Goal: Task Accomplishment & Management: Manage account settings

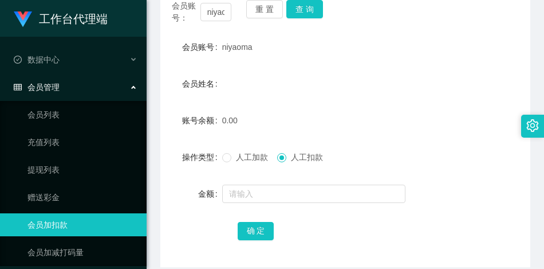
scroll to position [95, 0]
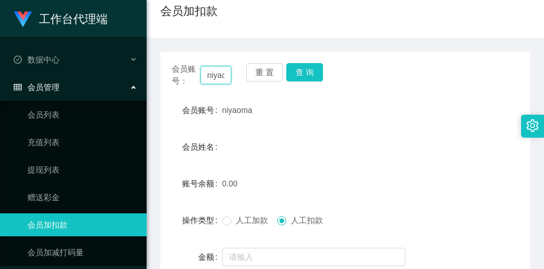
drag, startPoint x: 222, startPoint y: 76, endPoint x: 180, endPoint y: 75, distance: 41.8
click at [180, 75] on div "会员账号： [PERSON_NAME]" at bounding box center [202, 75] width 60 height 24
type input "oma"
drag, startPoint x: 221, startPoint y: 75, endPoint x: 193, endPoint y: 75, distance: 28.1
click at [193, 75] on div "会员账号： oma" at bounding box center [202, 75] width 60 height 24
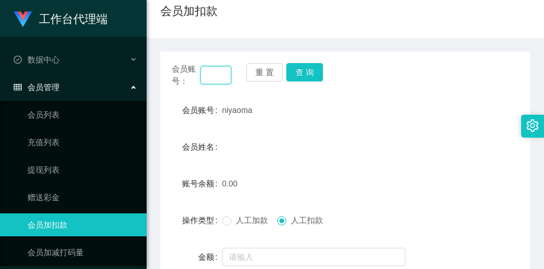
paste input "97284889"
type input "97284889"
click at [300, 72] on button "查 询" at bounding box center [304, 72] width 37 height 18
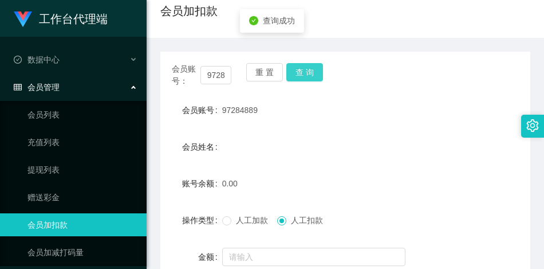
click at [300, 72] on button "查 询" at bounding box center [304, 72] width 37 height 18
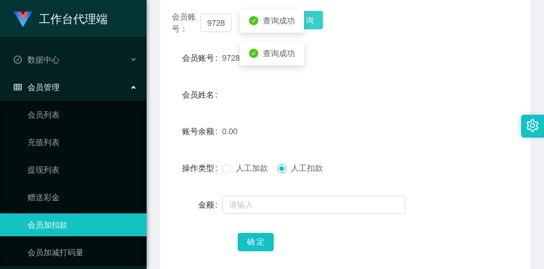
scroll to position [152, 0]
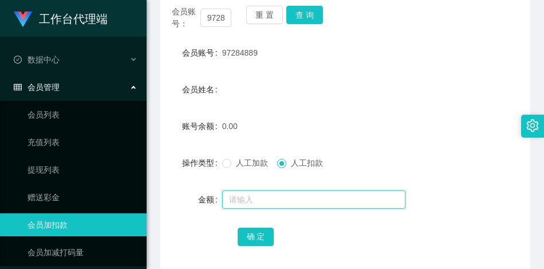
click at [238, 201] on input "text" at bounding box center [313, 199] width 183 height 18
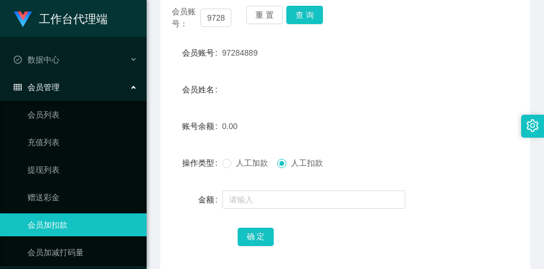
click at [219, 160] on label "操作类型" at bounding box center [202, 162] width 40 height 9
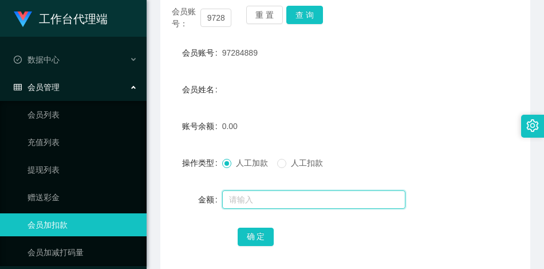
click at [250, 200] on input "text" at bounding box center [313, 199] width 183 height 18
type input "100"
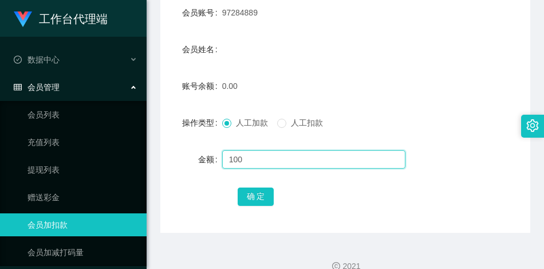
scroll to position [209, 0]
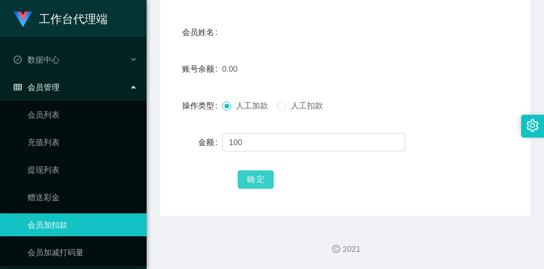
click at [251, 183] on button "确 定" at bounding box center [256, 179] width 37 height 18
click at [277, 39] on div "会员姓名" at bounding box center [345, 32] width 370 height 23
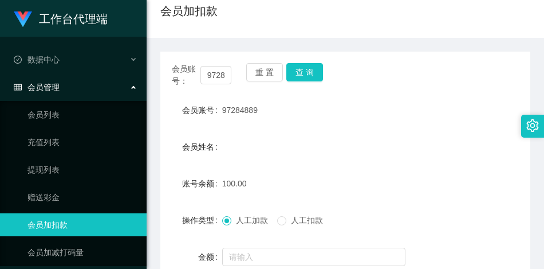
drag, startPoint x: 258, startPoint y: 111, endPoint x: 222, endPoint y: 111, distance: 36.7
click at [222, 111] on div "97284889" at bounding box center [330, 110] width 216 height 23
copy span "97284889"
drag, startPoint x: 314, startPoint y: 149, endPoint x: 290, endPoint y: 122, distance: 36.5
click at [314, 149] on div "会员姓名" at bounding box center [345, 146] width 370 height 23
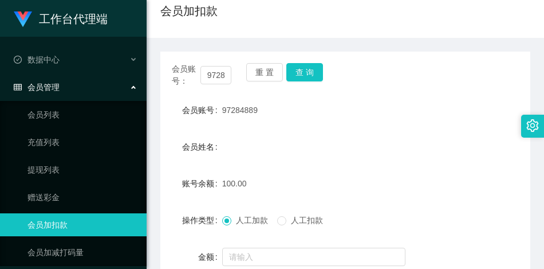
drag, startPoint x: 383, startPoint y: 129, endPoint x: 333, endPoint y: 116, distance: 51.6
click at [383, 129] on form "会员账号 97284889 会员姓名 账号余额 100.00 操作类型 人工加款 人工扣款 金额 确 定" at bounding box center [345, 202] width 370 height 206
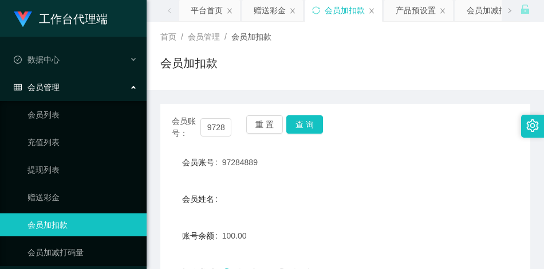
scroll to position [0, 0]
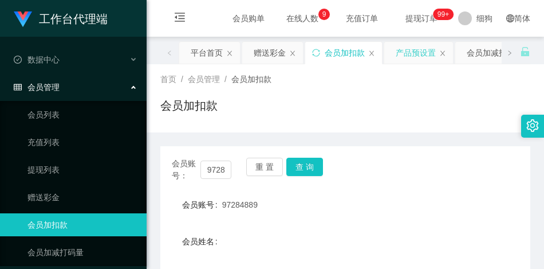
click at [411, 52] on div "产品预设置" at bounding box center [416, 53] width 40 height 22
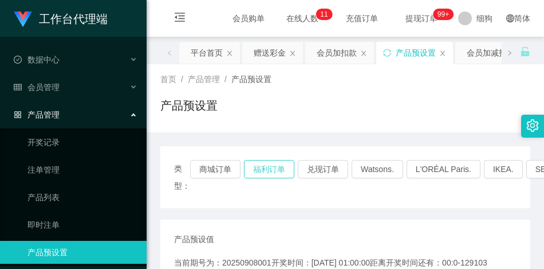
click at [268, 173] on button "福利订单" at bounding box center [269, 169] width 50 height 18
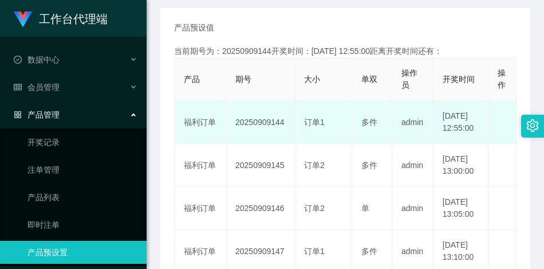
scroll to position [229, 0]
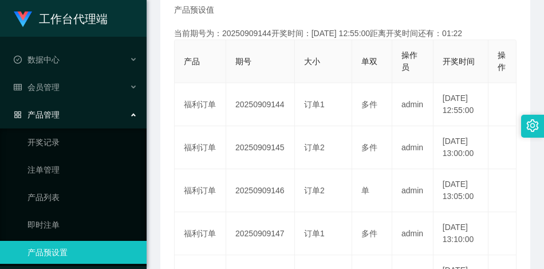
click at [155, 135] on main "关闭左侧 关闭右侧 关闭其它 刷新页面 平台首页 赠送彩金 会员加扣款 产品预设置 会员加减打码量 即时注单 产品列表 首页 / 产品管理 / 产品预设置 /…" at bounding box center [346, 195] width 398 height 774
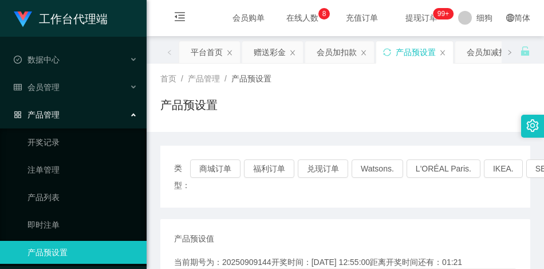
scroll to position [0, 0]
click at [339, 53] on div "会员加扣款" at bounding box center [337, 53] width 40 height 22
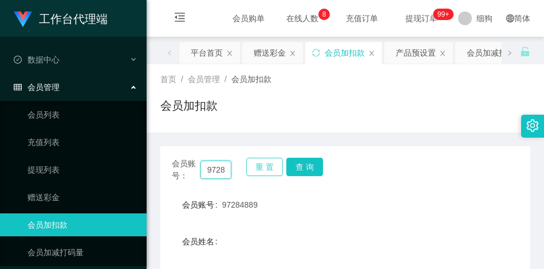
scroll to position [0, 19]
drag, startPoint x: 207, startPoint y: 171, endPoint x: 258, endPoint y: 168, distance: 50.5
click at [258, 168] on div "会员账号： 97284889 重 置 查 询" at bounding box center [345, 170] width 370 height 24
drag, startPoint x: 225, startPoint y: 168, endPoint x: 185, endPoint y: 168, distance: 40.1
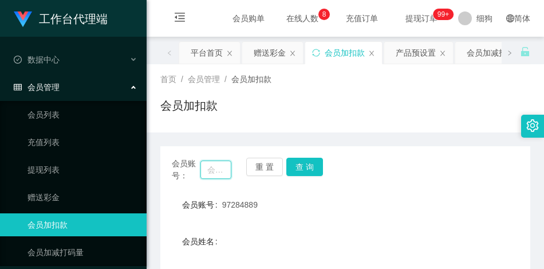
click at [185, 168] on div "会员账号：" at bounding box center [202, 170] width 60 height 24
paste input "81599597"
type input "81599597"
click at [304, 166] on button "查 询" at bounding box center [304, 167] width 37 height 18
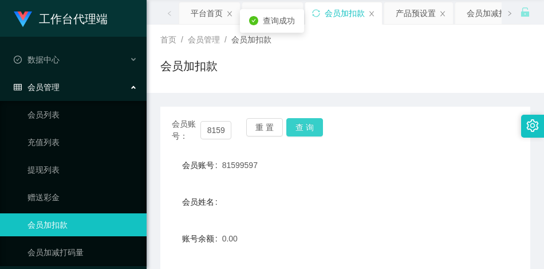
scroll to position [172, 0]
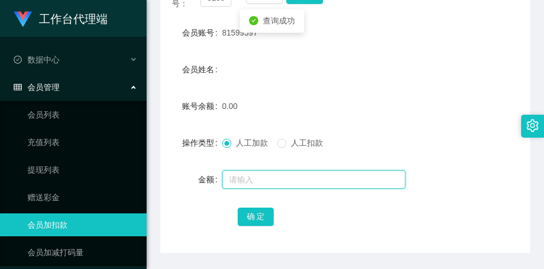
click at [258, 182] on input "text" at bounding box center [313, 179] width 183 height 18
type input "100"
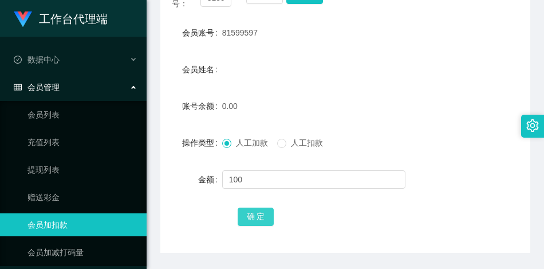
click at [256, 212] on button "确 定" at bounding box center [256, 216] width 37 height 18
click at [332, 69] on div "会员姓名" at bounding box center [345, 69] width 370 height 23
drag, startPoint x: 375, startPoint y: 104, endPoint x: 363, endPoint y: 99, distance: 12.9
click at [375, 104] on div "100.00" at bounding box center [330, 106] width 216 height 23
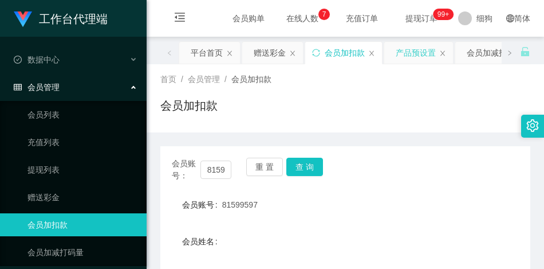
click at [415, 48] on div "产品预设置" at bounding box center [416, 53] width 40 height 22
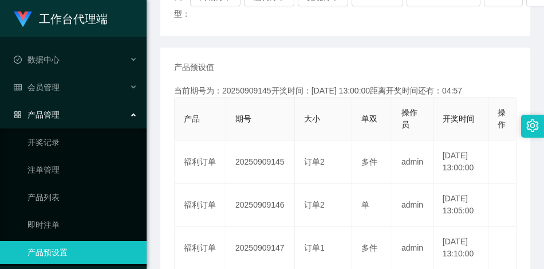
scroll to position [229, 0]
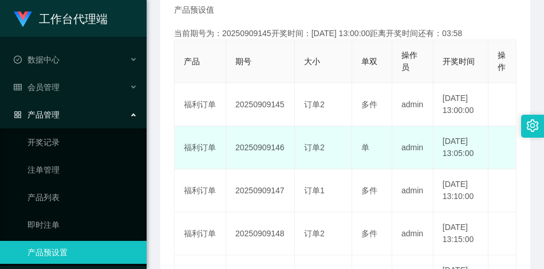
click at [311, 140] on td "订单2" at bounding box center [323, 147] width 57 height 43
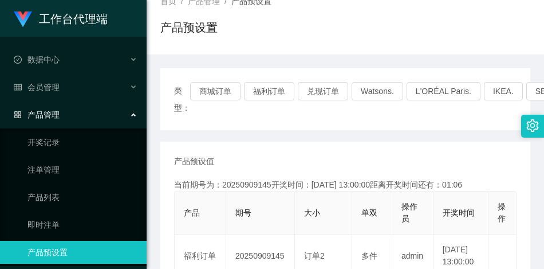
scroll to position [0, 0]
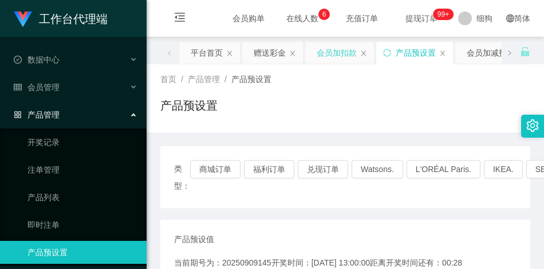
drag, startPoint x: 325, startPoint y: 57, endPoint x: 319, endPoint y: 69, distance: 13.1
click at [325, 57] on div "会员加扣款" at bounding box center [337, 53] width 40 height 22
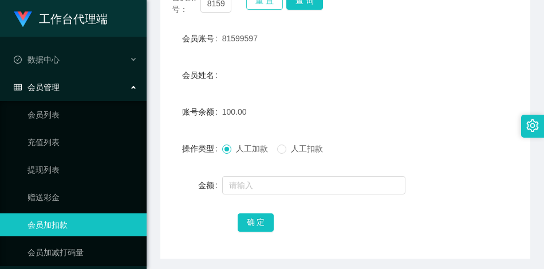
scroll to position [172, 0]
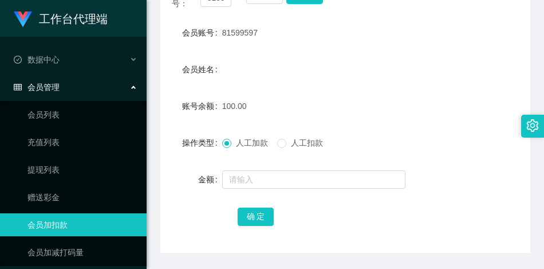
click at [396, 96] on div "100.00" at bounding box center [330, 106] width 216 height 23
drag, startPoint x: 352, startPoint y: 66, endPoint x: 357, endPoint y: 68, distance: 6.0
click at [352, 66] on div "会员姓名" at bounding box center [345, 69] width 370 height 23
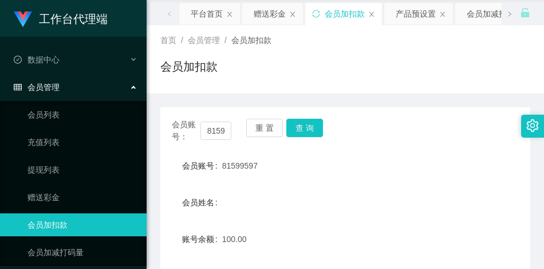
scroll to position [37, 0]
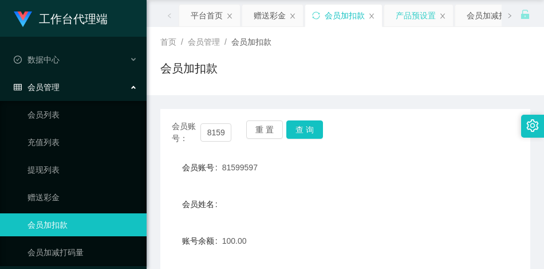
click at [401, 17] on div "产品预设置" at bounding box center [416, 16] width 40 height 22
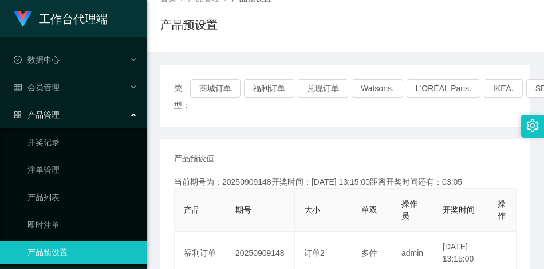
scroll to position [115, 0]
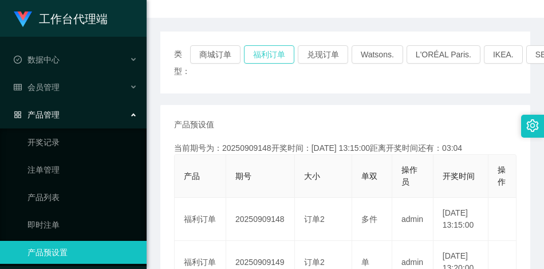
click at [274, 58] on button "福利订单" at bounding box center [269, 54] width 50 height 18
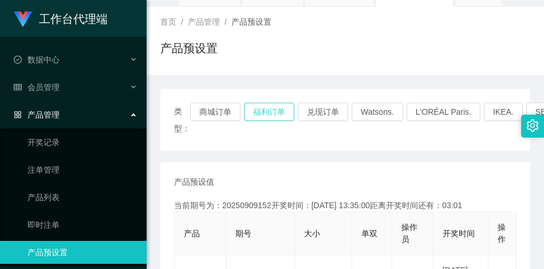
scroll to position [0, 0]
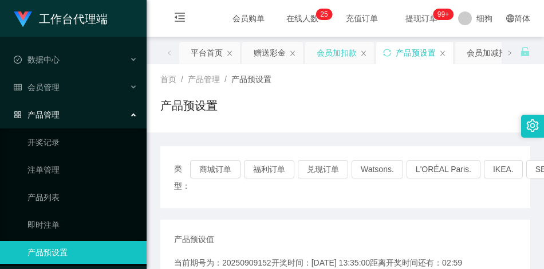
click at [328, 49] on div "会员加扣款" at bounding box center [337, 53] width 40 height 22
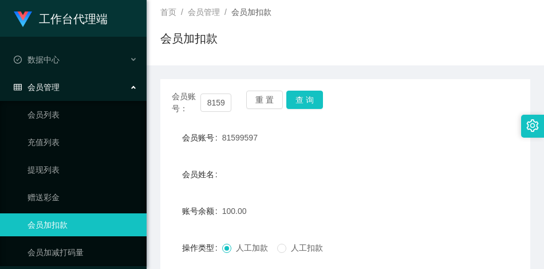
scroll to position [115, 0]
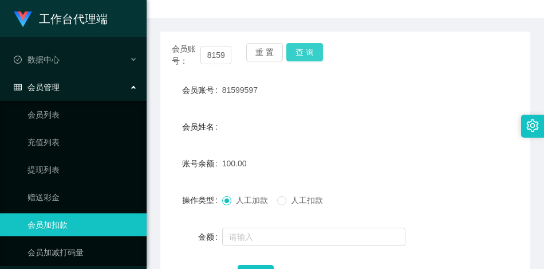
click at [314, 53] on button "查 询" at bounding box center [304, 52] width 37 height 18
click at [314, 53] on div "会员账号： 81599597 重 置 查 询" at bounding box center [345, 55] width 370 height 24
click at [314, 53] on button "查 询" at bounding box center [304, 52] width 37 height 18
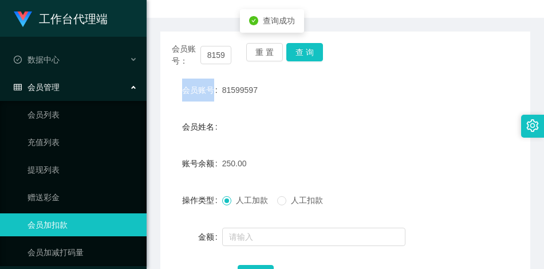
click at [314, 53] on div "会员账号： 81599597 重 置 查 询" at bounding box center [345, 55] width 370 height 24
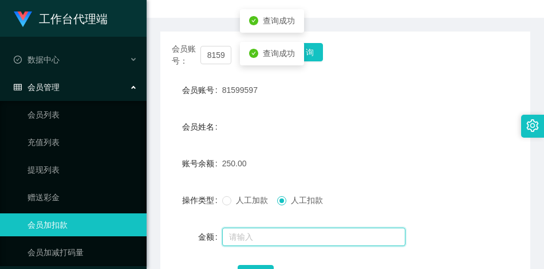
click at [262, 237] on input "text" at bounding box center [313, 236] width 183 height 18
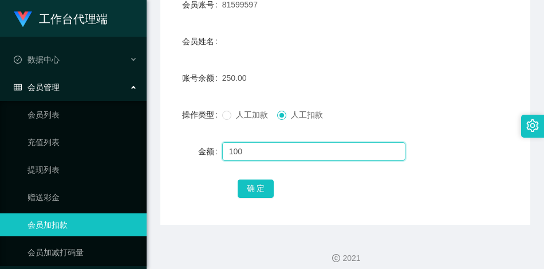
scroll to position [209, 0]
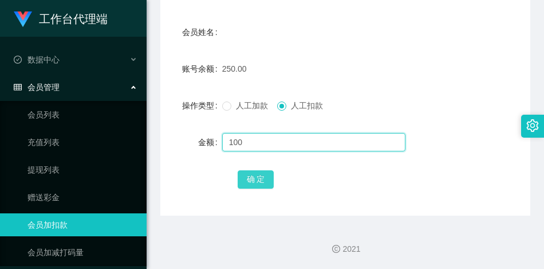
type input "100"
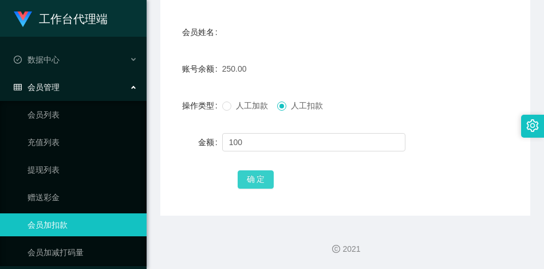
click at [256, 179] on button "确 定" at bounding box center [256, 179] width 37 height 18
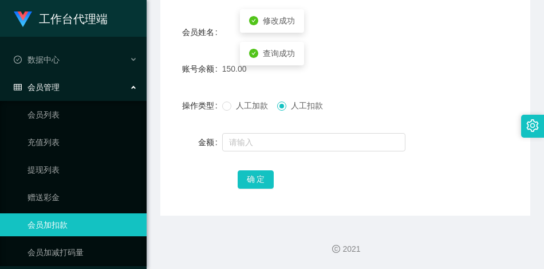
click at [406, 100] on div "人工加款 人工扣款" at bounding box center [330, 105] width 216 height 23
drag, startPoint x: 387, startPoint y: 174, endPoint x: 365, endPoint y: 154, distance: 29.6
click at [387, 174] on div "确 定" at bounding box center [346, 178] width 216 height 23
drag, startPoint x: 245, startPoint y: 233, endPoint x: 274, endPoint y: 120, distance: 116.2
click at [244, 233] on div "2021" at bounding box center [346, 241] width 398 height 53
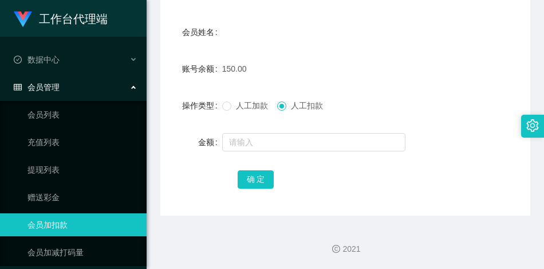
click at [280, 20] on form "会员账号 81599597 会员姓名 账号余额 150.00 操作类型 人工加款 人工扣款 金额 确 定" at bounding box center [345, 87] width 370 height 206
drag, startPoint x: 356, startPoint y: 71, endPoint x: 384, endPoint y: 2, distance: 74.3
click at [356, 71] on div "150.00" at bounding box center [330, 68] width 216 height 23
click at [326, 28] on div "会员姓名" at bounding box center [345, 32] width 370 height 23
